Goal: Information Seeking & Learning: Check status

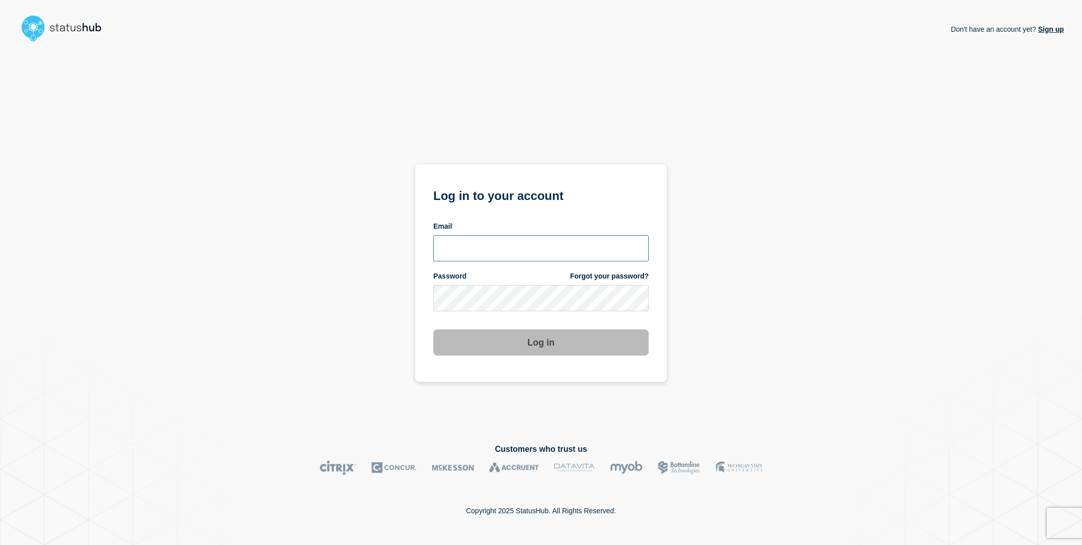
type input "[EMAIL_ADDRESS][DOMAIN_NAME]"
click at [365, 285] on div "Don't have an account yet? Sign up Log in to your account Email [EMAIL_ADDRESS]…" at bounding box center [541, 237] width 1046 height 382
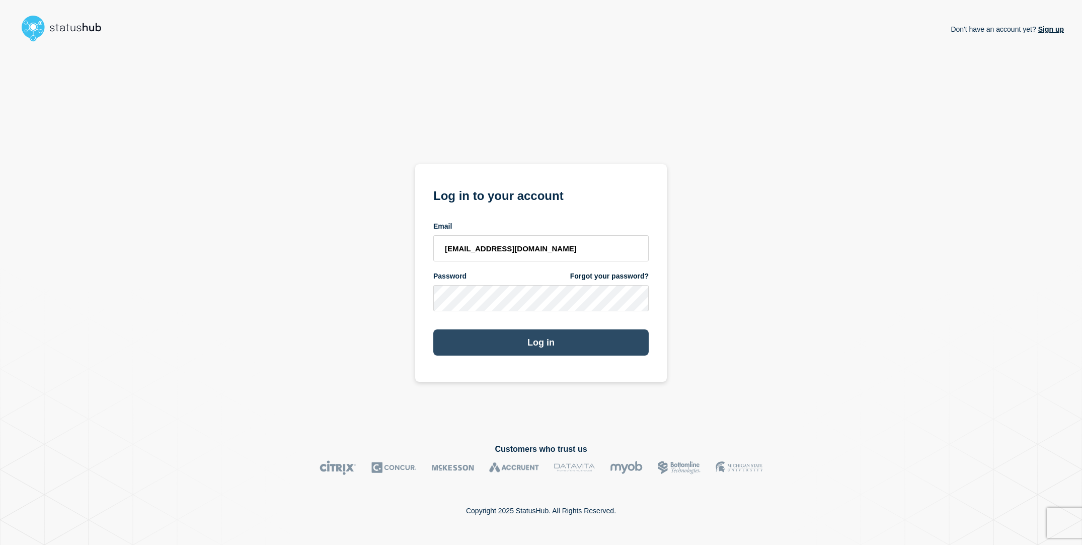
click at [490, 339] on button "Log in" at bounding box center [540, 342] width 215 height 26
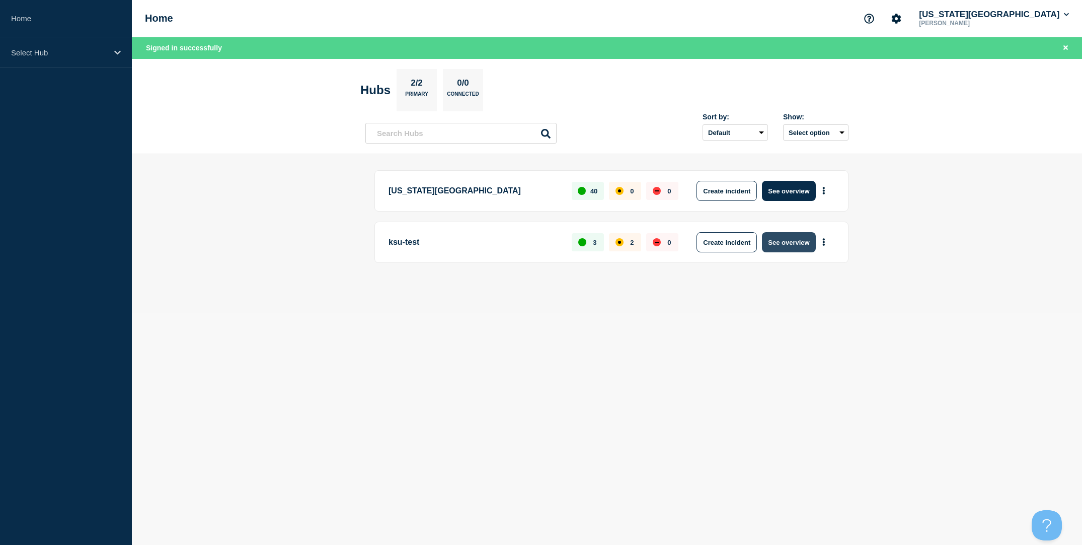
click at [785, 244] on button "See overview" at bounding box center [788, 242] width 53 height 20
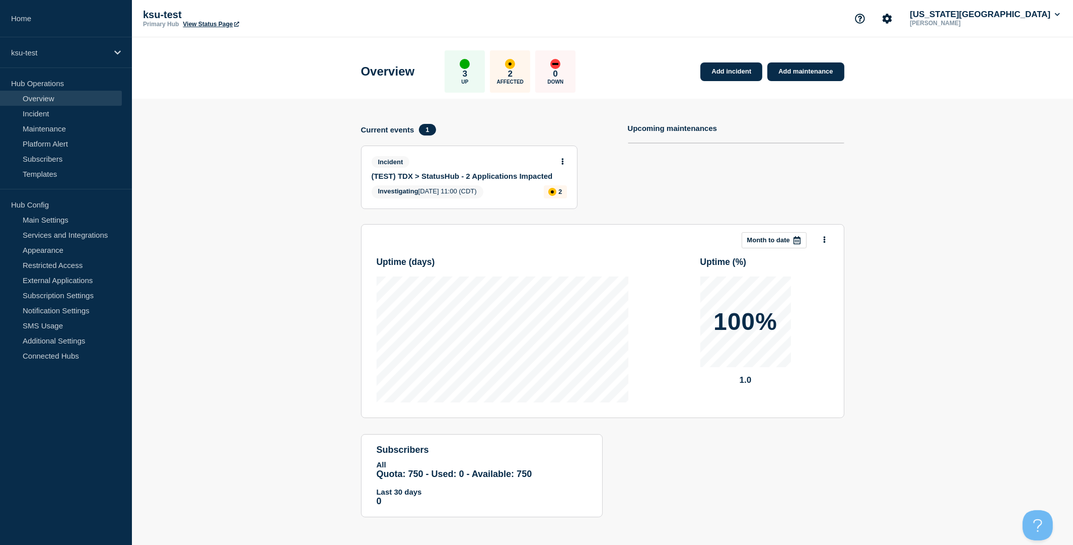
click at [197, 26] on link "View Status Page" at bounding box center [211, 24] width 56 height 7
